Goal: Information Seeking & Learning: Find specific fact

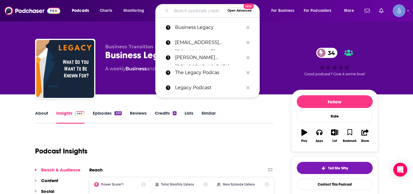
type input "Marketer of the Day"
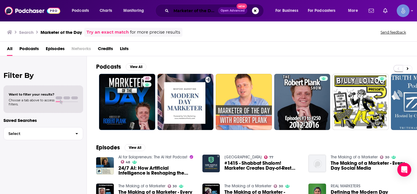
click at [203, 11] on input "Marketer of the Day" at bounding box center [194, 10] width 47 height 9
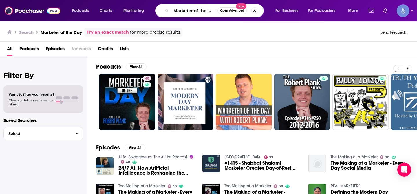
click at [203, 11] on input "Marketer of the Day" at bounding box center [194, 10] width 46 height 9
paste input "The Thoughtful Entrepreneur"
type input "The Thoughtful Entrepreneur"
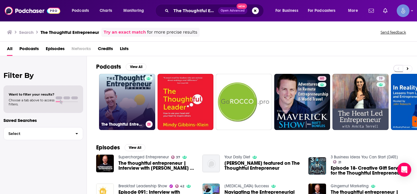
click at [133, 86] on link "The Thoughtful Entrepreneur" at bounding box center [127, 102] width 56 height 56
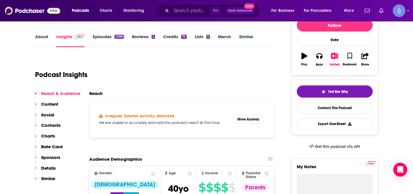
scroll to position [83, 0]
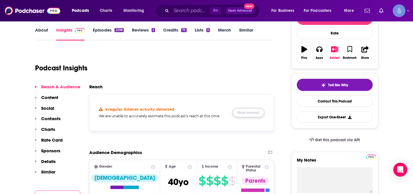
click at [249, 110] on button "Show Anyway" at bounding box center [248, 112] width 32 height 9
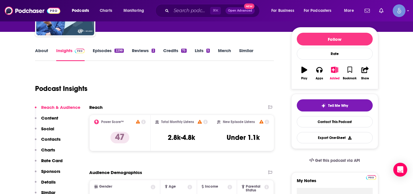
scroll to position [0, 0]
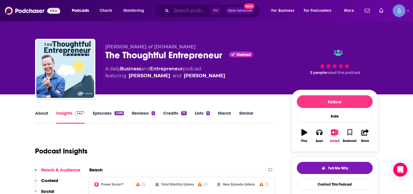
click at [185, 11] on input "Search podcasts, credits, & more..." at bounding box center [190, 10] width 39 height 9
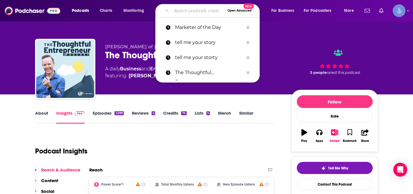
paste input "Just Minding My Business"
type input "Just Minding My Business"
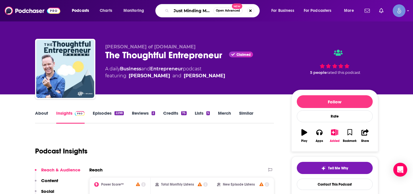
scroll to position [0, 19]
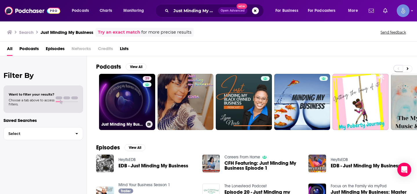
click at [134, 91] on link "39 Just Minding My Business" at bounding box center [127, 102] width 56 height 56
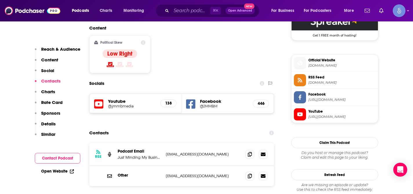
scroll to position [478, 0]
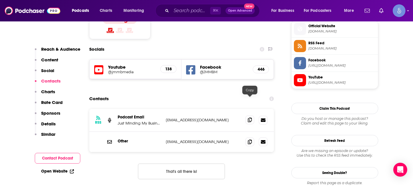
click at [251, 118] on icon at bounding box center [250, 120] width 4 height 5
